Goal: Task Accomplishment & Management: Complete application form

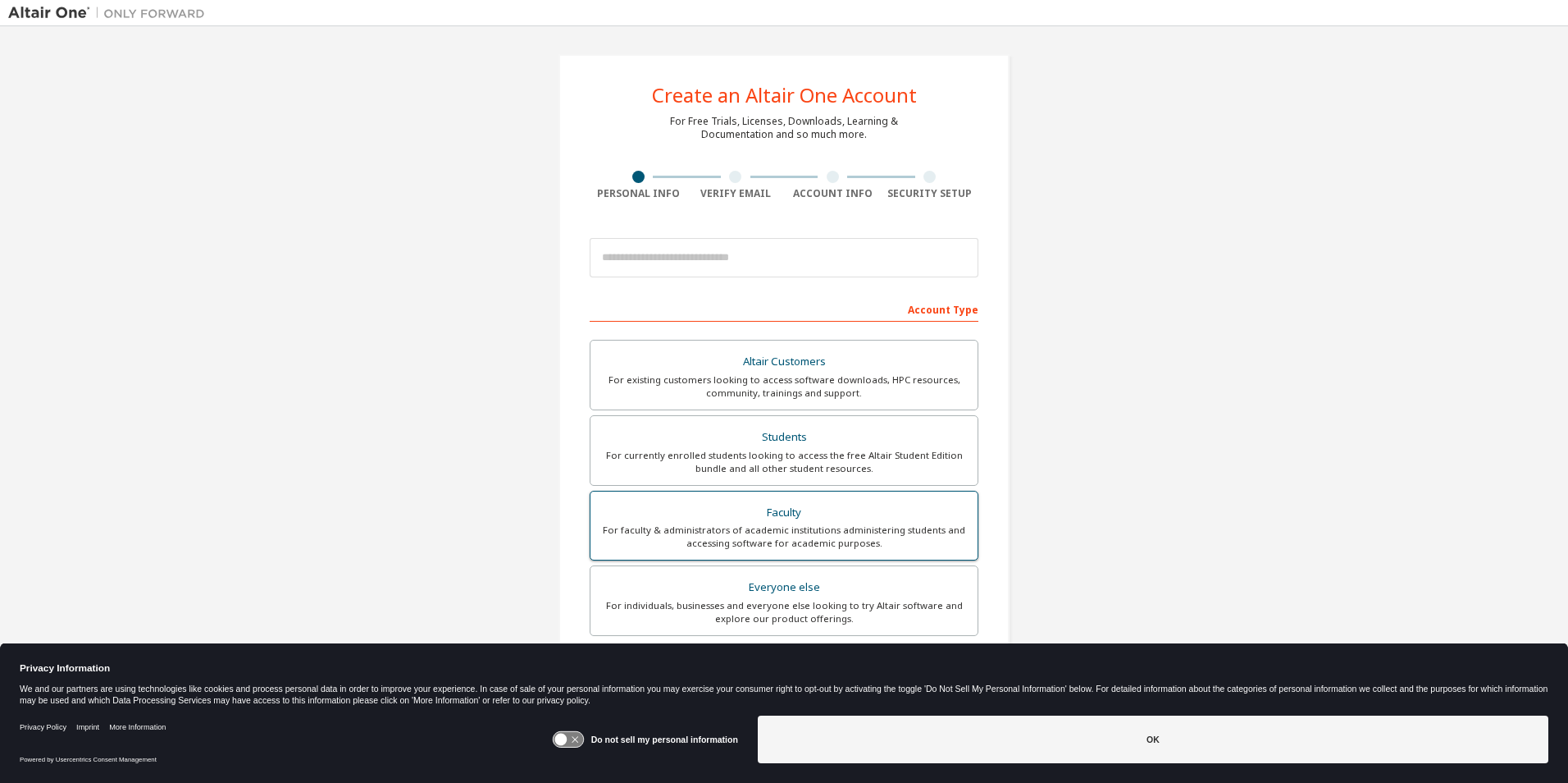
click at [885, 544] on div "For faculty & administrators of academic institutions administering students an…" at bounding box center [784, 536] width 367 height 26
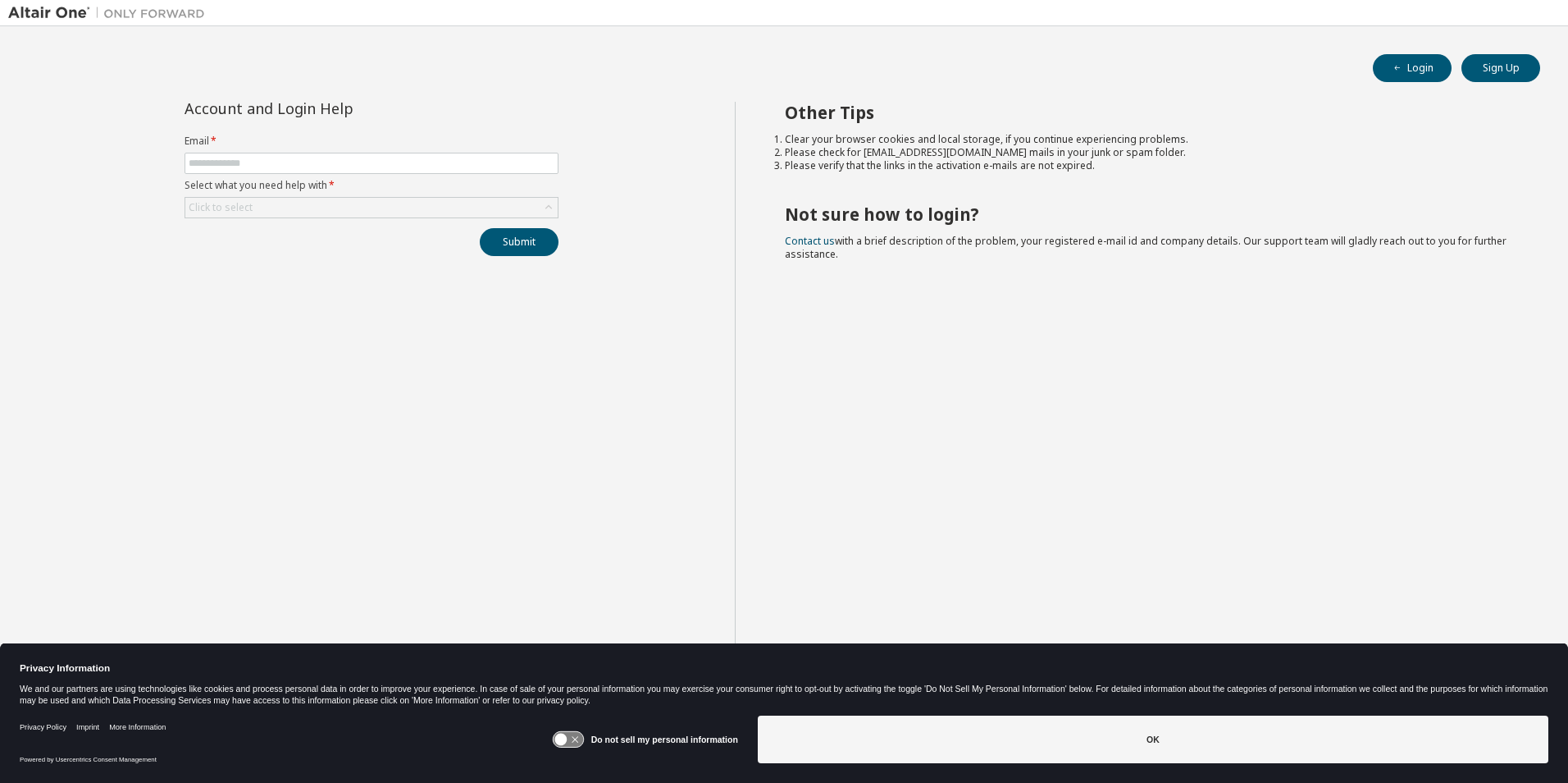
click at [473, 177] on form "Email * Select what you need help with * Click to select" at bounding box center [371, 176] width 374 height 84
click at [472, 164] on input "text" at bounding box center [371, 164] width 365 height 13
type input "**********"
click at [438, 215] on div "Click to select" at bounding box center [371, 208] width 372 height 19
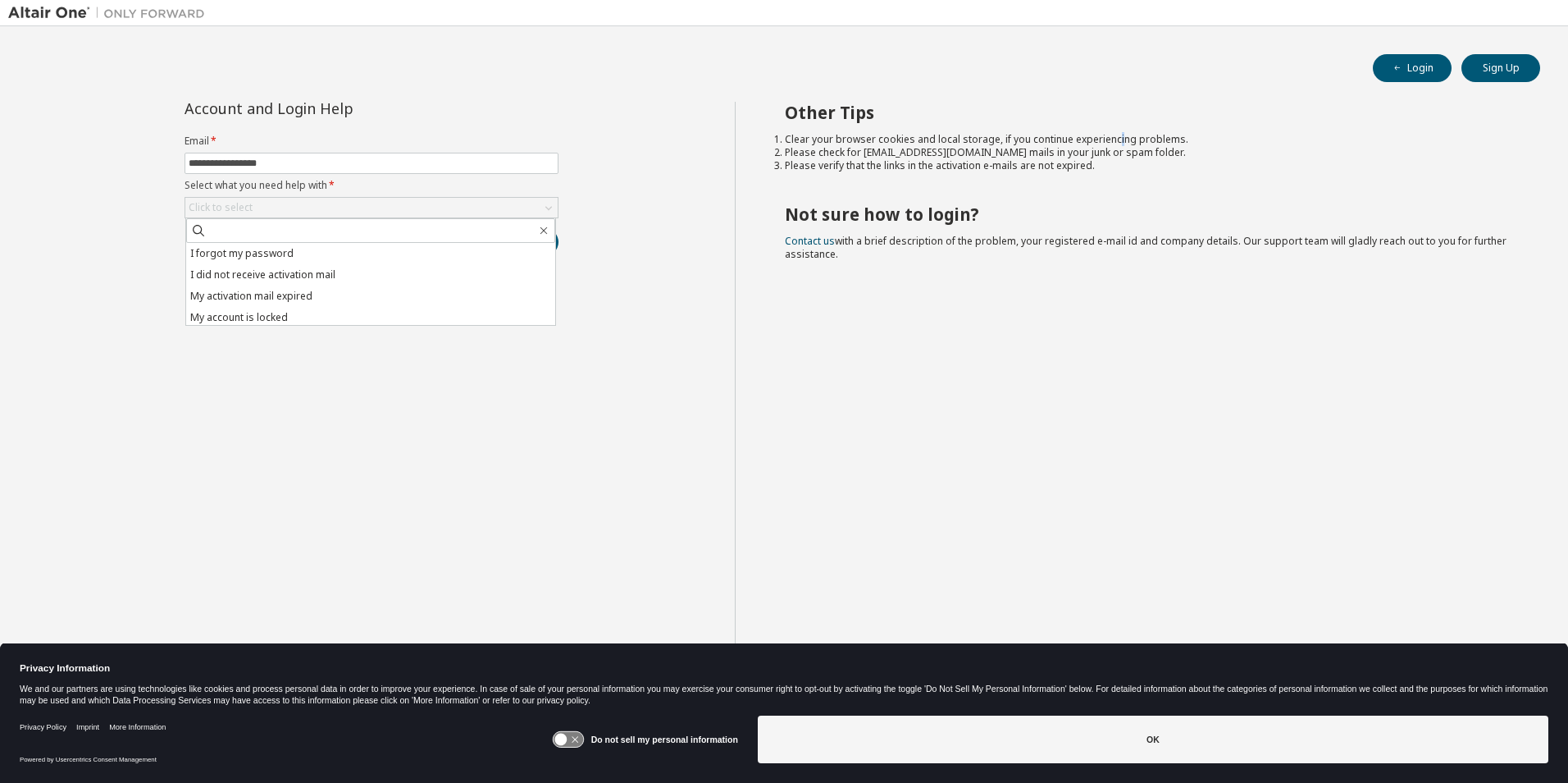
click at [1118, 124] on div "Other Tips Clear your browser cookies and local storage, if you continue experi…" at bounding box center [1147, 405] width 826 height 606
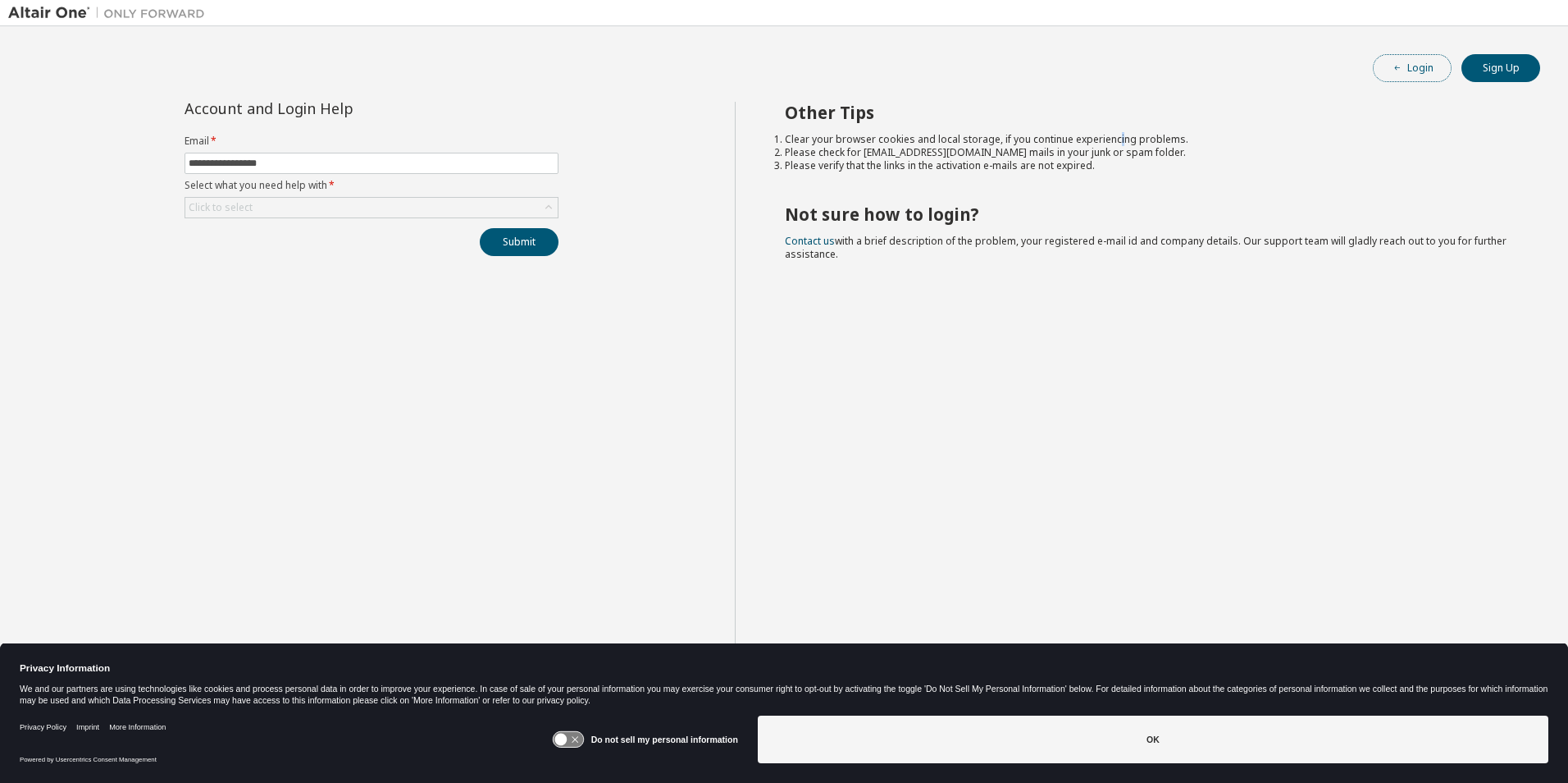
click at [1386, 63] on button "Login" at bounding box center [1412, 67] width 79 height 28
